Goal: Task Accomplishment & Management: Manage account settings

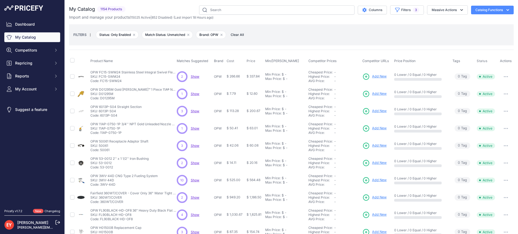
select select "1"
select select "0"
select select "OPW"
click at [395, 11] on icon "button" at bounding box center [397, 9] width 5 height 5
click at [287, 33] on div "FILTERS | Status: Only Enabled Remove filter option Match Status: Unmatched Rem…" at bounding box center [291, 35] width 436 height 15
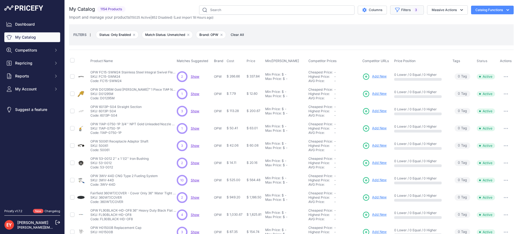
click at [413, 11] on span "3" at bounding box center [416, 9] width 6 height 5
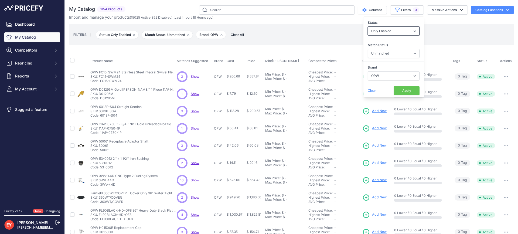
click at [401, 31] on select "All Status Only Enabled Only Disabled" at bounding box center [394, 30] width 52 height 9
select select
click at [368, 26] on select "All Status Only Enabled Only Disabled" at bounding box center [394, 30] width 52 height 9
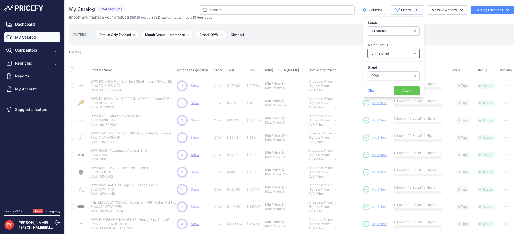
click at [385, 54] on select "Select an option Matched Unmatched" at bounding box center [394, 53] width 52 height 9
select select
click at [368, 49] on select "Select an option Matched Unmatched" at bounding box center [394, 53] width 52 height 9
click at [383, 76] on select "Select an option Ameron ATI B&K Balcrank Beckett Catlow Cimtek CNI Manufacturin…" at bounding box center [394, 75] width 52 height 9
select select "0"
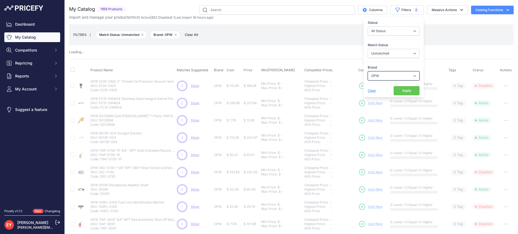
select select
click at [368, 71] on select "Select an option Ameron ATI B&K Balcrank Beckett Catlow Cimtek CNI Manufacturin…" at bounding box center [394, 75] width 52 height 9
click at [397, 89] on button "Apply" at bounding box center [407, 90] width 26 height 9
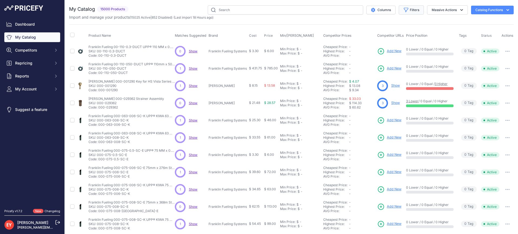
click at [404, 9] on icon "button" at bounding box center [406, 9] width 5 height 5
click at [33, 19] on div "Dashboard My Catalog Competitors Competitors Monitored URLs Repricing My Repric…" at bounding box center [32, 103] width 65 height 207
click at [34, 24] on link "Dashboard" at bounding box center [32, 24] width 56 height 10
click at [408, 6] on button "Filters" at bounding box center [411, 9] width 25 height 9
click at [381, 32] on select "All Status Only Enabled Only Disabled" at bounding box center [394, 30] width 52 height 9
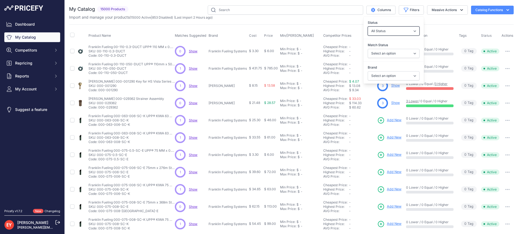
select select "1"
click at [368, 26] on select "All Status Only Enabled Only Disabled" at bounding box center [394, 30] width 52 height 9
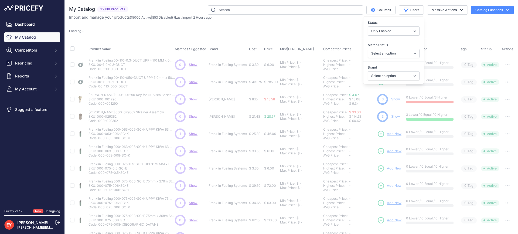
click at [388, 58] on div "Match Status Select an option Matched Unmatched" at bounding box center [394, 50] width 60 height 20
click at [386, 56] on select "Select an option Matched Unmatched" at bounding box center [394, 53] width 52 height 9
click at [315, 31] on div "Loading ..." at bounding box center [291, 31] width 445 height 5
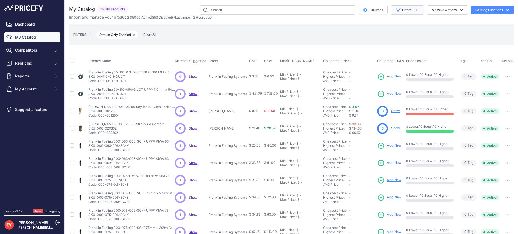
click at [414, 12] on span "1" at bounding box center [417, 9] width 6 height 5
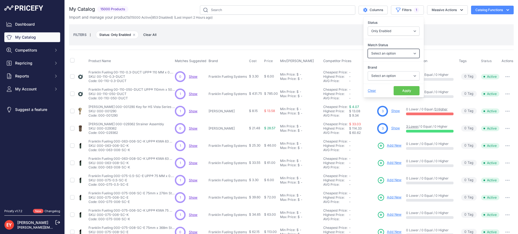
click at [390, 55] on select "Select an option Matched Unmatched" at bounding box center [394, 53] width 52 height 9
select select "1"
click at [368, 49] on select "Select an option Matched Unmatched" at bounding box center [394, 53] width 52 height 9
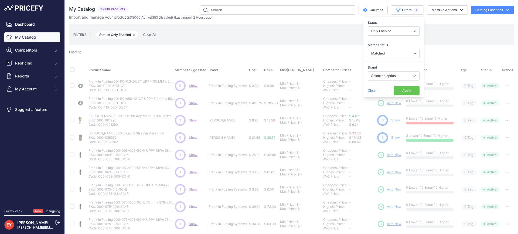
click at [400, 94] on button "Apply" at bounding box center [407, 90] width 26 height 9
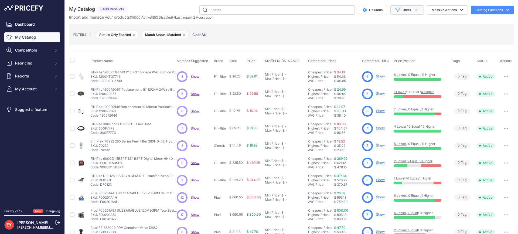
click at [405, 14] on button "Filters 2" at bounding box center [407, 9] width 33 height 9
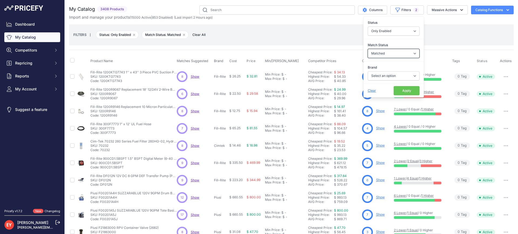
click at [382, 51] on select "Select an option Matched Unmatched" at bounding box center [394, 53] width 52 height 9
select select "0"
click at [368, 49] on select "Select an option Matched Unmatched" at bounding box center [394, 53] width 52 height 9
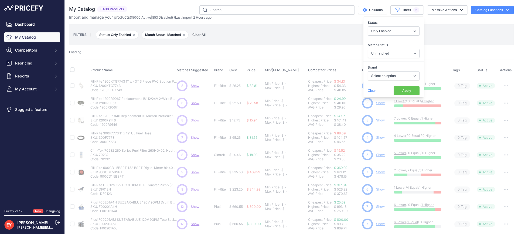
click at [399, 90] on button "Apply" at bounding box center [407, 90] width 26 height 9
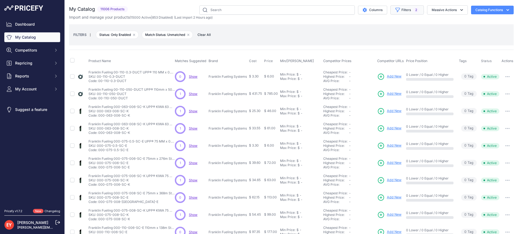
click at [406, 11] on button "Filters 2" at bounding box center [407, 9] width 33 height 9
click at [439, 43] on div "FILTERS | Status: Only Enabled Remove filter option Match Status: Unmatched Rem…" at bounding box center [291, 34] width 445 height 21
drag, startPoint x: 227, startPoint y: 46, endPoint x: 324, endPoint y: 54, distance: 97.5
click at [324, 54] on div "Product Name Matches Suggested Brand Cost" at bounding box center [291, 189] width 445 height 278
click at [33, 22] on link "Dashboard" at bounding box center [32, 24] width 56 height 10
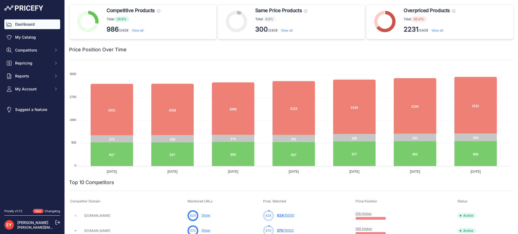
click at [434, 31] on link "View all" at bounding box center [438, 30] width 12 height 4
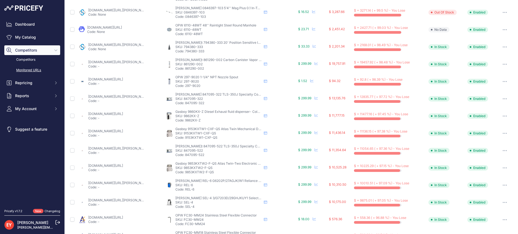
scroll to position [177, 0]
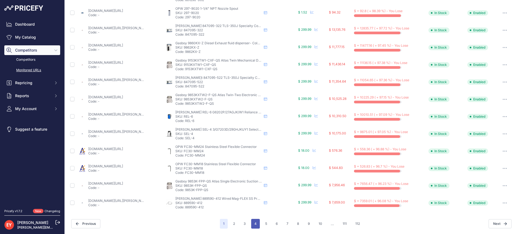
click at [253, 223] on button "4" at bounding box center [255, 224] width 9 height 10
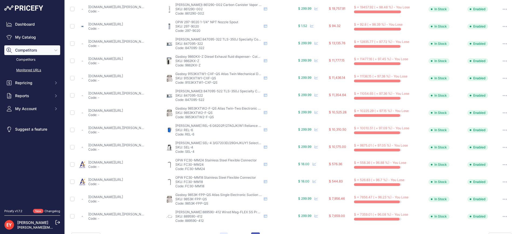
scroll to position [190, 0]
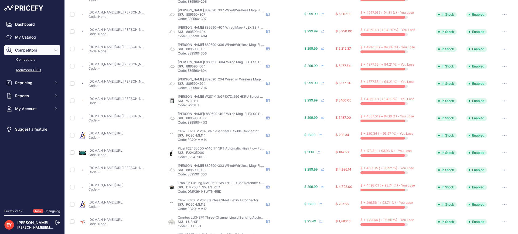
scroll to position [81, 0]
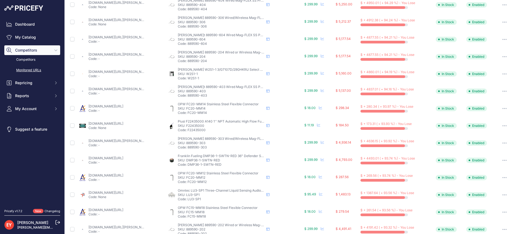
drag, startPoint x: 205, startPoint y: 130, endPoint x: 187, endPoint y: 131, distance: 17.8
click at [187, 131] on p "Code: F22435000" at bounding box center [221, 130] width 86 height 4
copy p "F22435000"
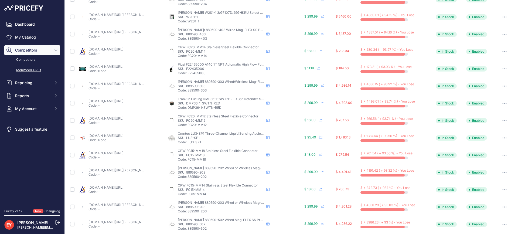
scroll to position [177, 0]
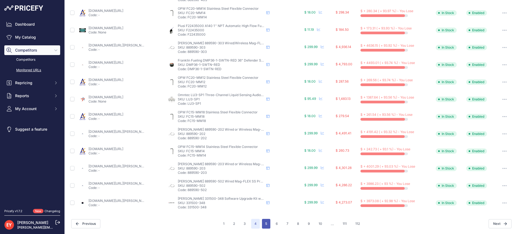
click at [265, 225] on button "5" at bounding box center [266, 224] width 8 height 10
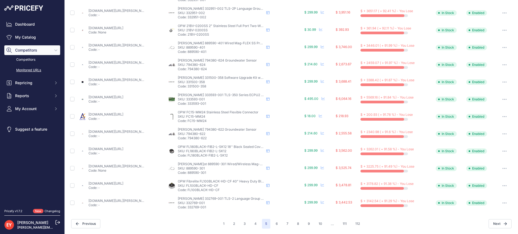
scroll to position [176, 0]
drag, startPoint x: 206, startPoint y: 175, endPoint x: 187, endPoint y: 175, distance: 19.2
click at [187, 175] on p "Code: 889590-301" at bounding box center [221, 173] width 86 height 4
copy p "889590-301"
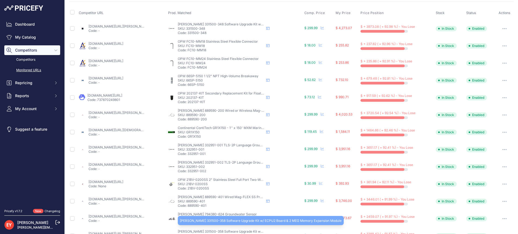
scroll to position [14, 0]
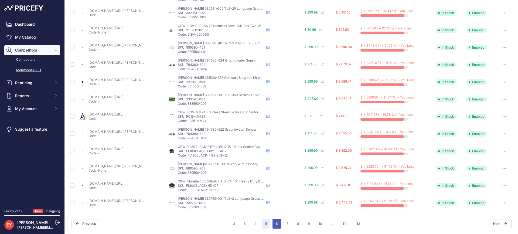
click at [273, 224] on button "6" at bounding box center [277, 224] width 9 height 10
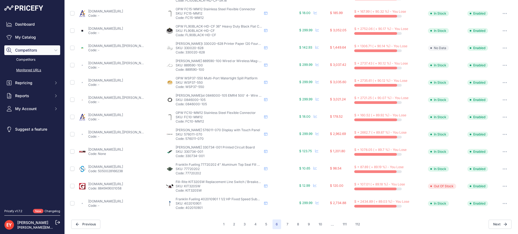
scroll to position [177, 0]
click at [349, 224] on div "1 2 3 4 5 6 7 ..." at bounding box center [291, 224] width 143 height 10
click at [352, 224] on button "112" at bounding box center [357, 224] width 11 height 10
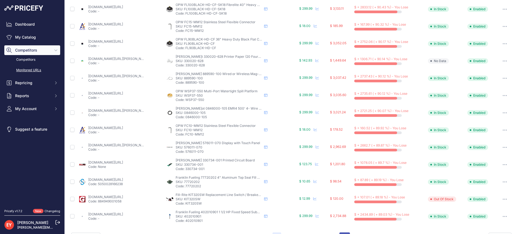
scroll to position [190, 0]
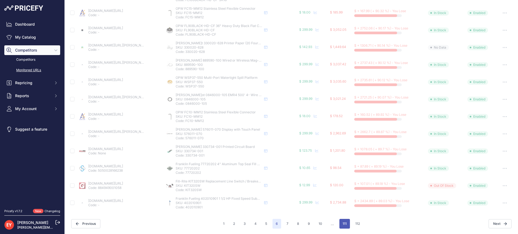
click at [344, 225] on button "111" at bounding box center [345, 224] width 11 height 10
